Goal: Task Accomplishment & Management: Use online tool/utility

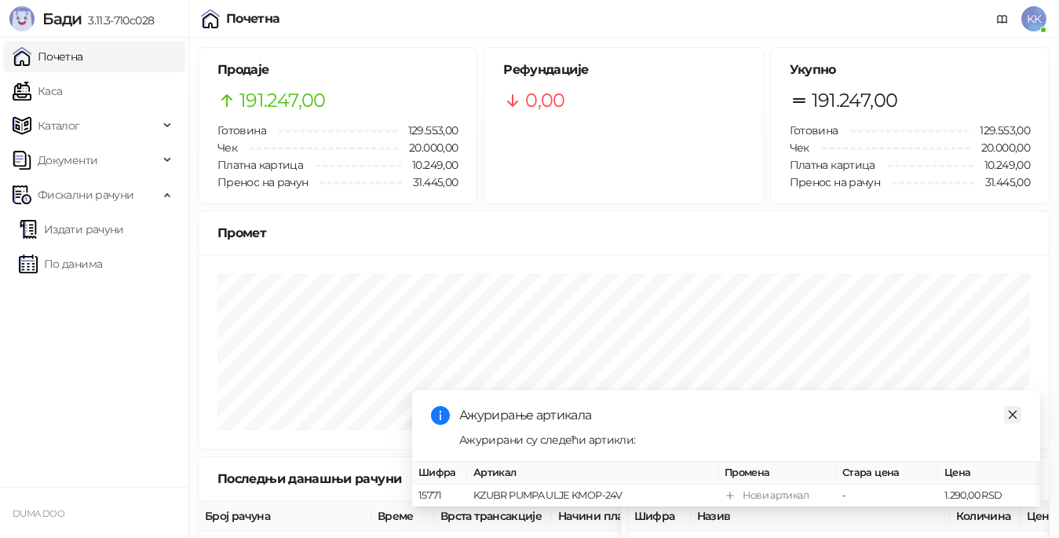
click at [1013, 409] on icon "close" at bounding box center [1013, 414] width 11 height 11
click at [95, 265] on link "По данима" at bounding box center [60, 263] width 83 height 31
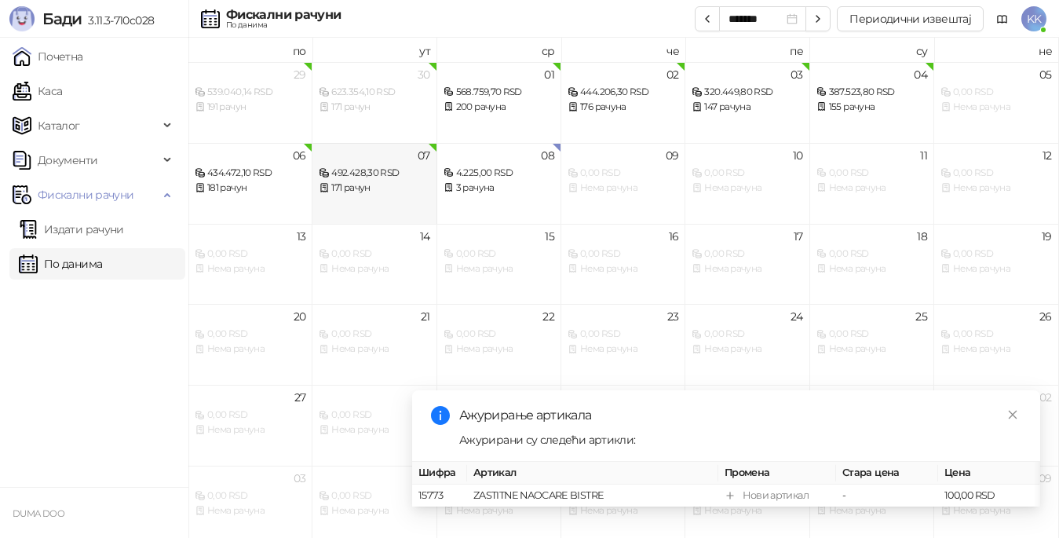
click at [375, 166] on div "492.428,30 RSD" at bounding box center [374, 173] width 111 height 15
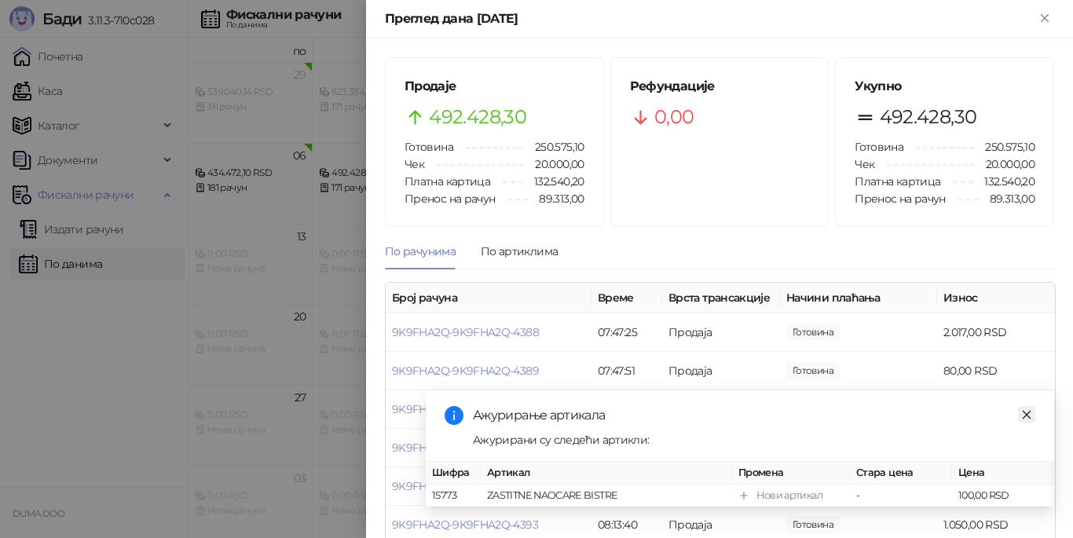
click at [1027, 409] on icon "close" at bounding box center [1026, 414] width 11 height 11
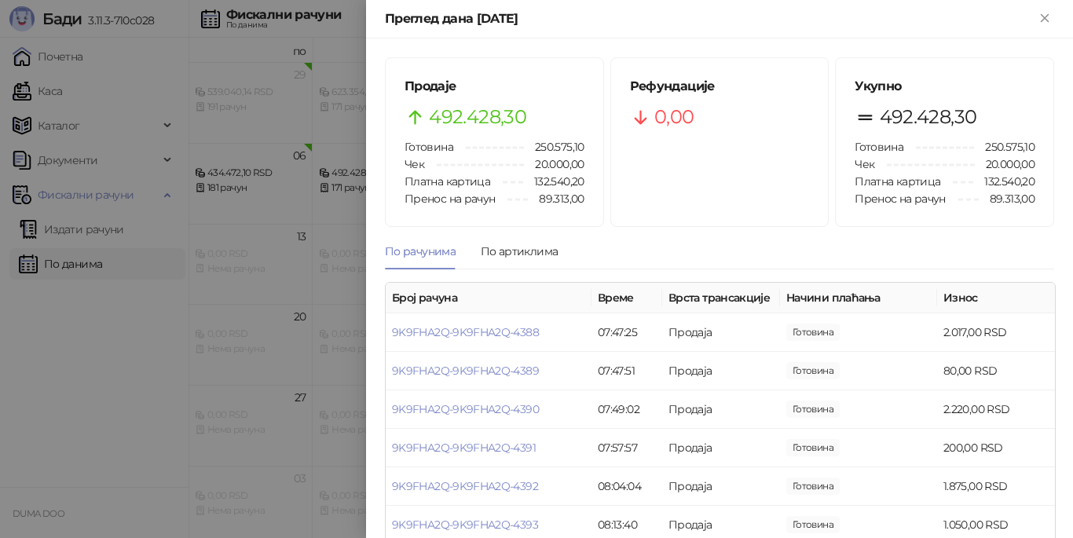
click at [297, 258] on div at bounding box center [536, 269] width 1073 height 538
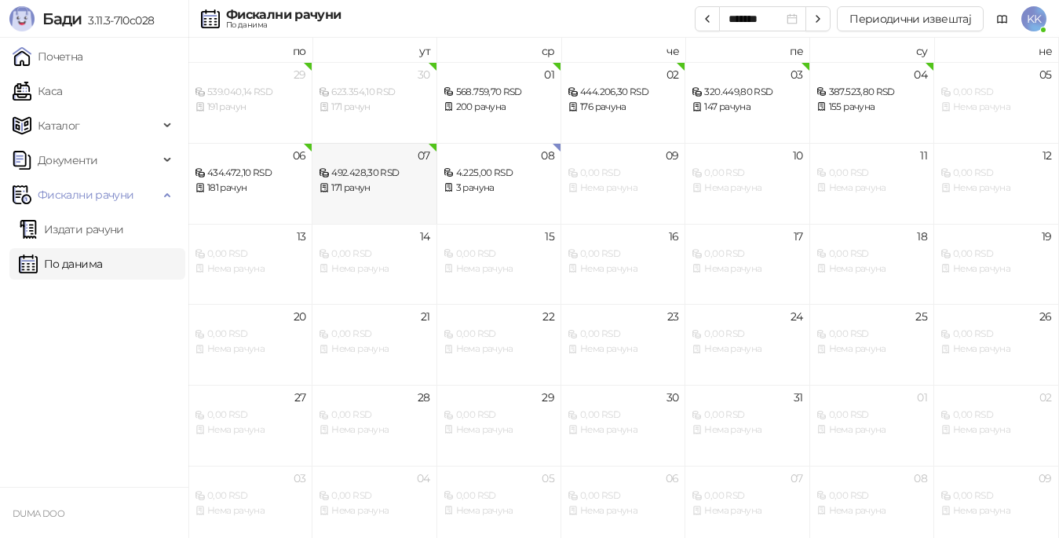
click at [374, 182] on div "171 рачун" at bounding box center [374, 188] width 111 height 15
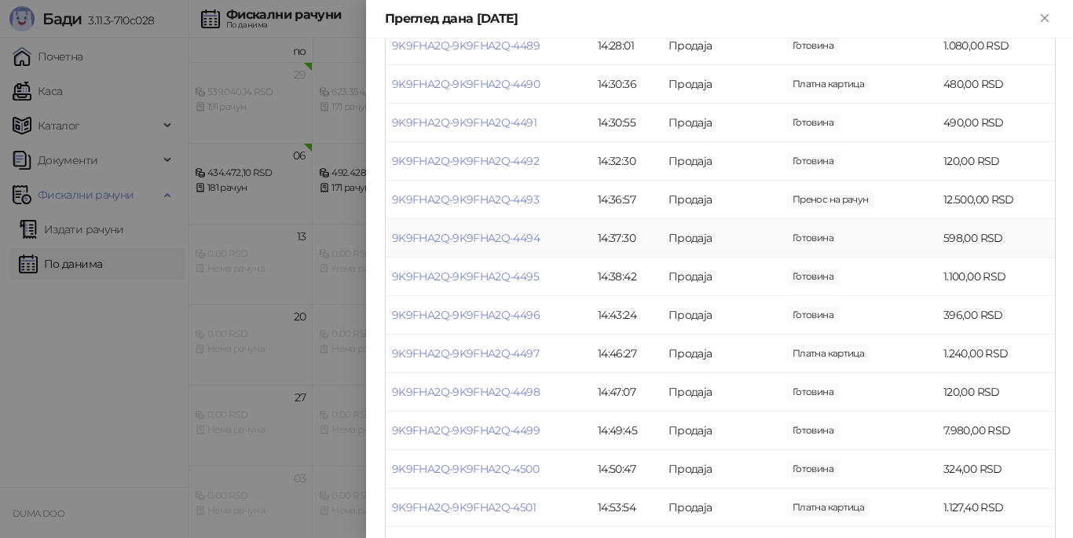
scroll to position [4162, 0]
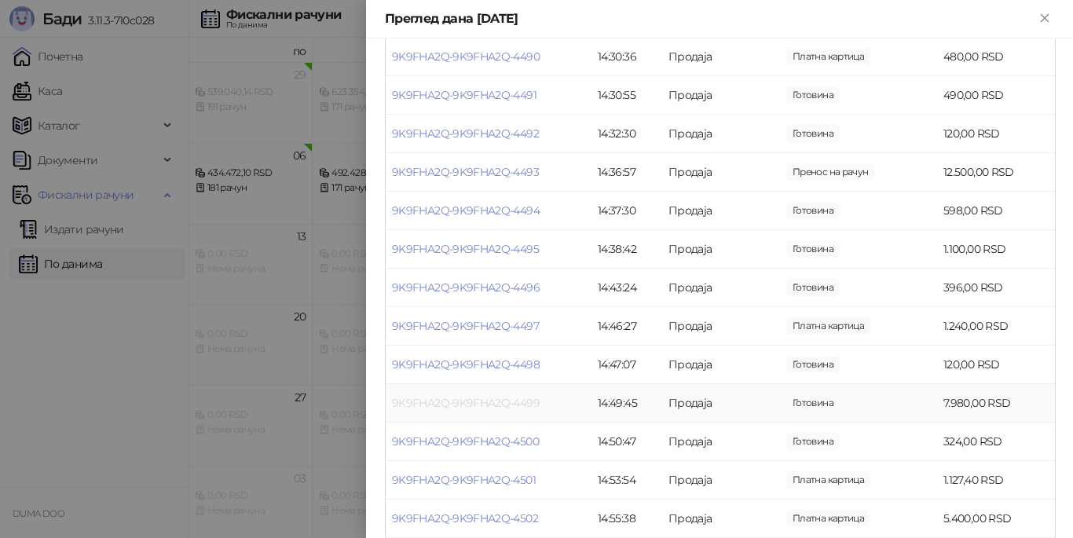
click at [484, 396] on link "9K9FHA2Q-9K9FHA2Q-4499" at bounding box center [466, 403] width 148 height 14
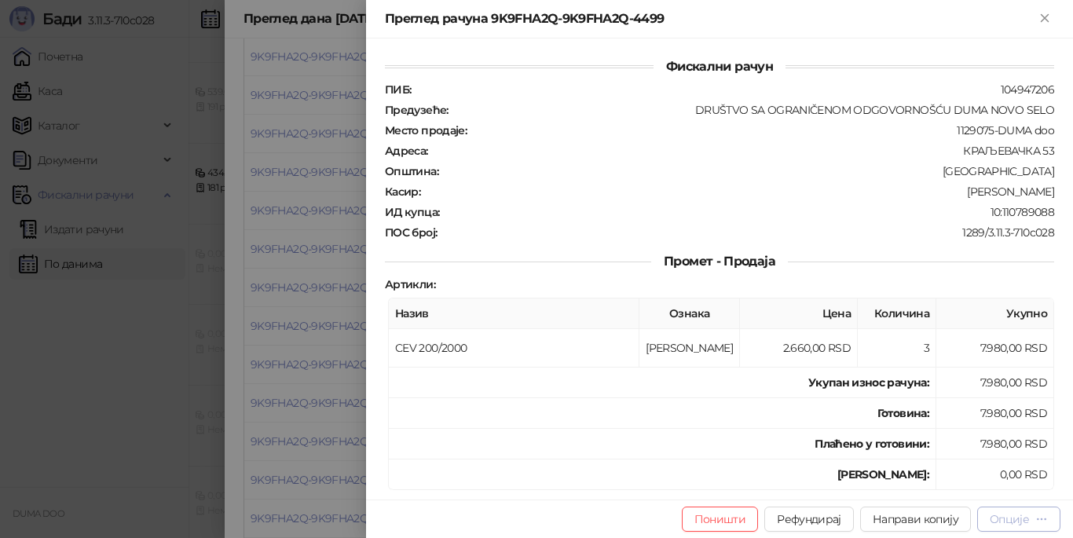
click at [1011, 515] on div "Опције" at bounding box center [1009, 519] width 39 height 14
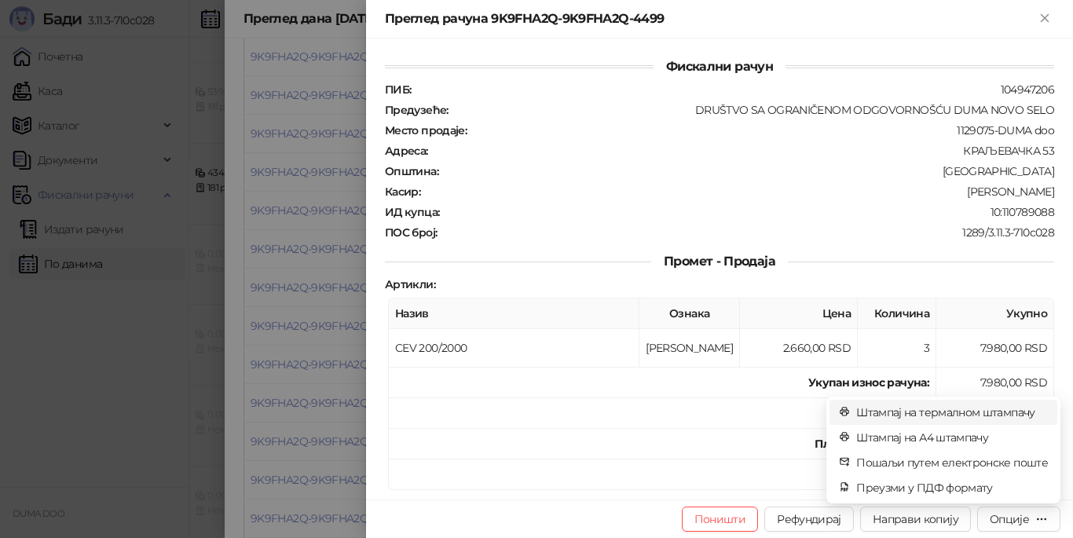
click at [905, 410] on span "Штампај на термалном штампачу" at bounding box center [952, 412] width 192 height 17
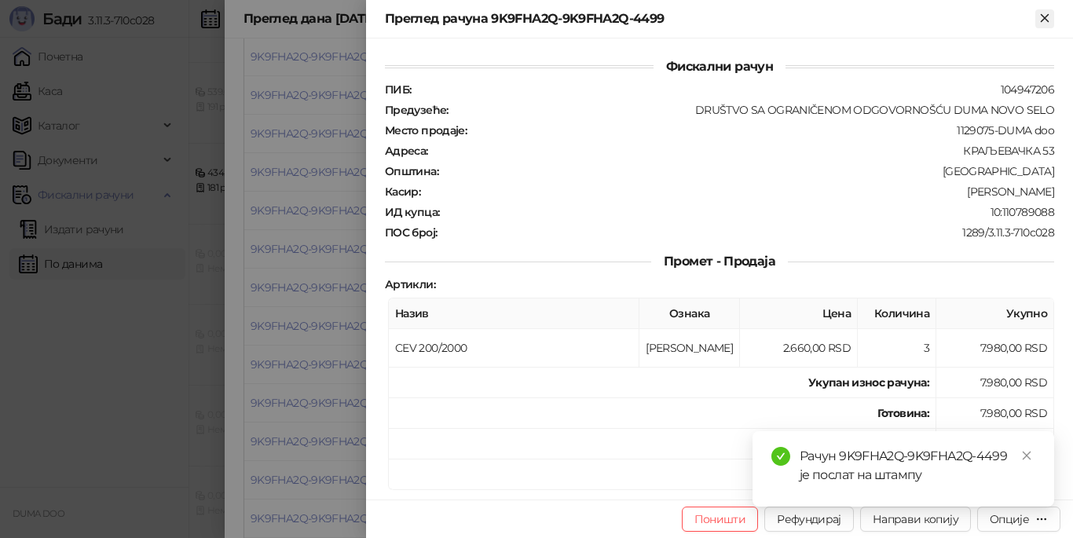
click at [1045, 14] on icon "Close" at bounding box center [1044, 18] width 14 height 14
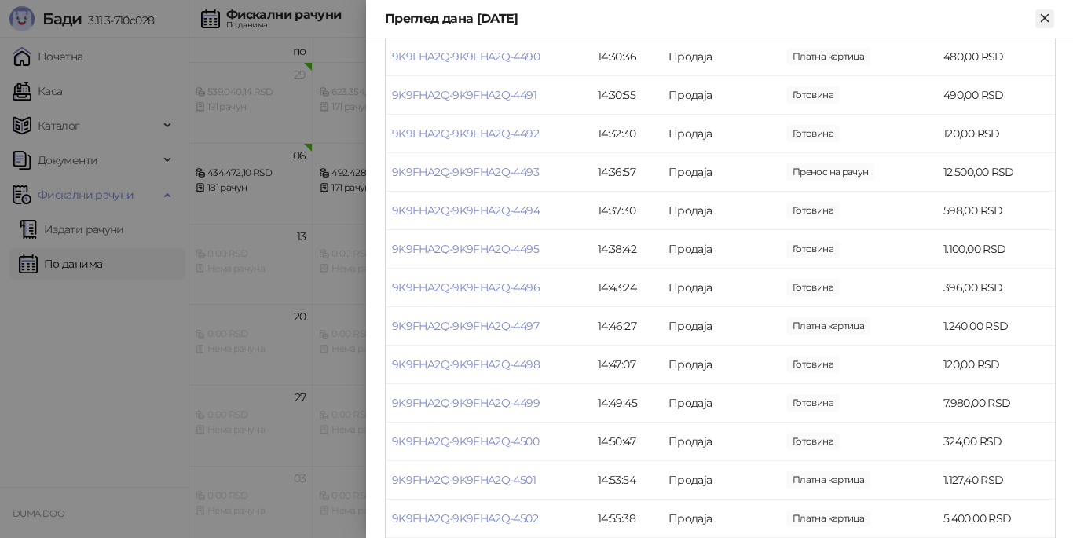
click at [1048, 14] on icon "Close" at bounding box center [1044, 17] width 7 height 7
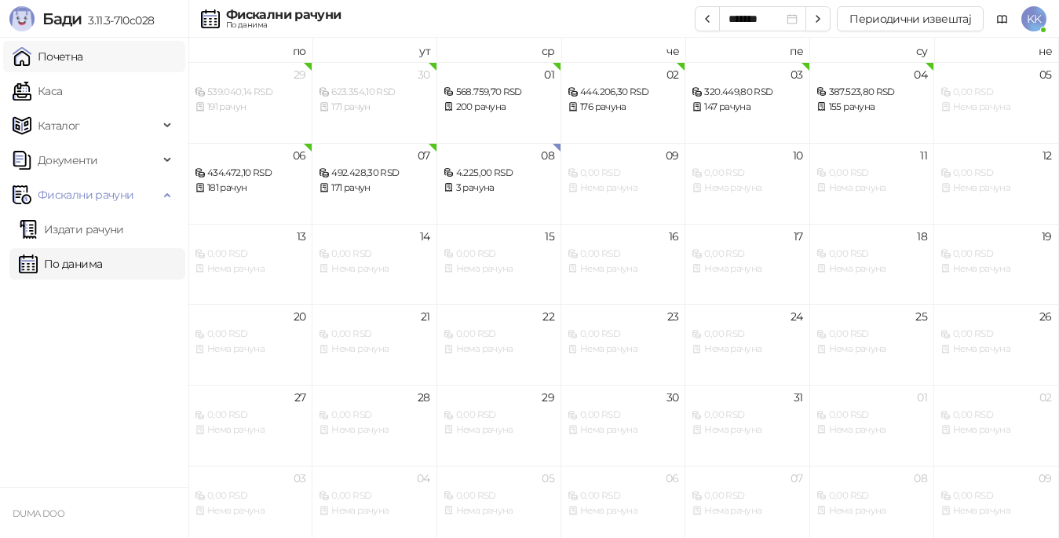
click at [82, 63] on link "Почетна" at bounding box center [48, 56] width 71 height 31
